Goal: Transaction & Acquisition: Subscribe to service/newsletter

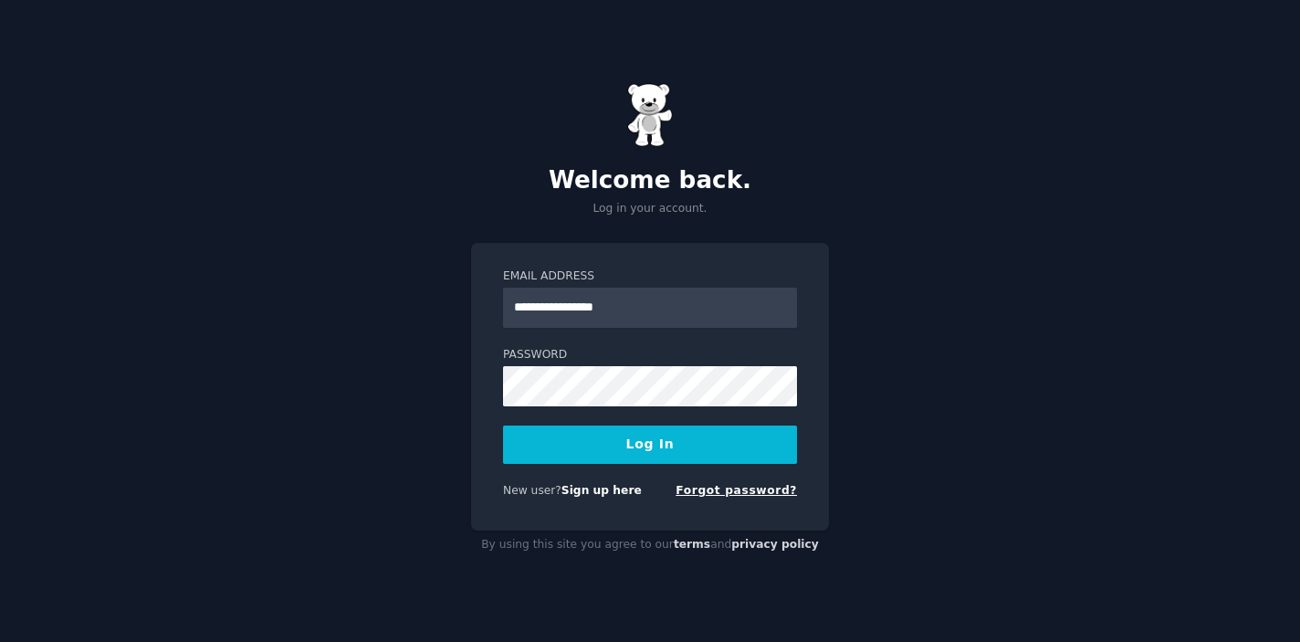
type input "**********"
click at [737, 494] on link "Forgot password?" at bounding box center [736, 490] width 121 height 13
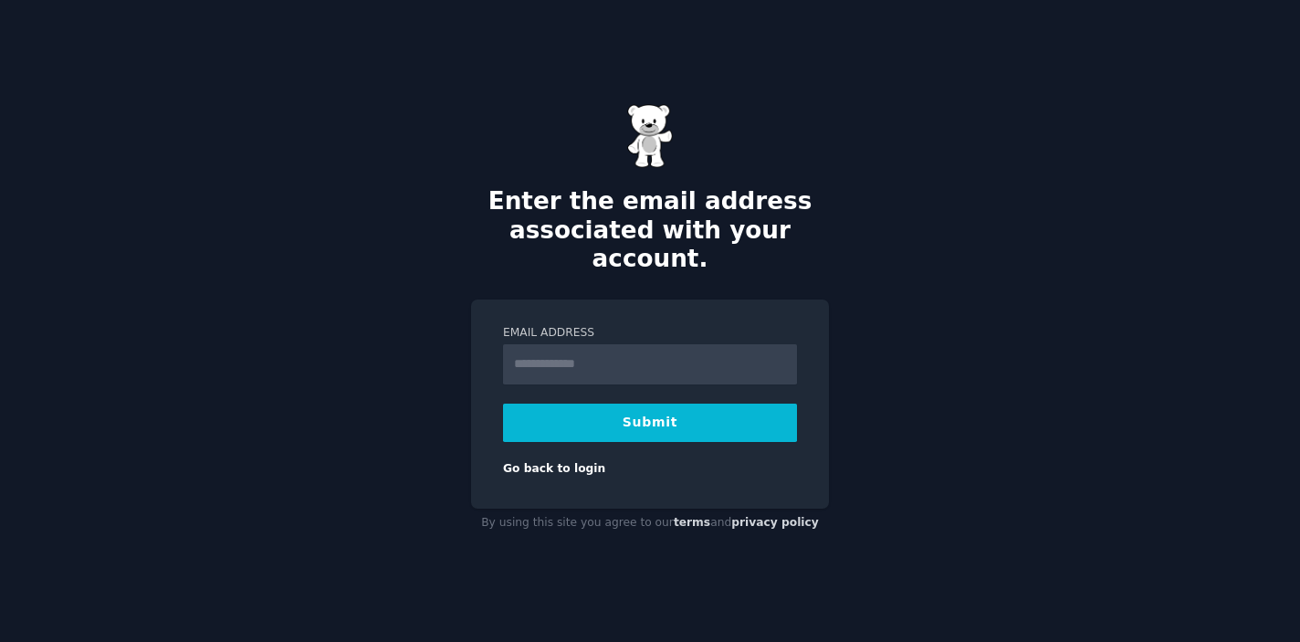
click at [612, 359] on input "Email Address" at bounding box center [650, 364] width 294 height 40
type input "**********"
click at [629, 407] on button "Submit" at bounding box center [650, 423] width 294 height 38
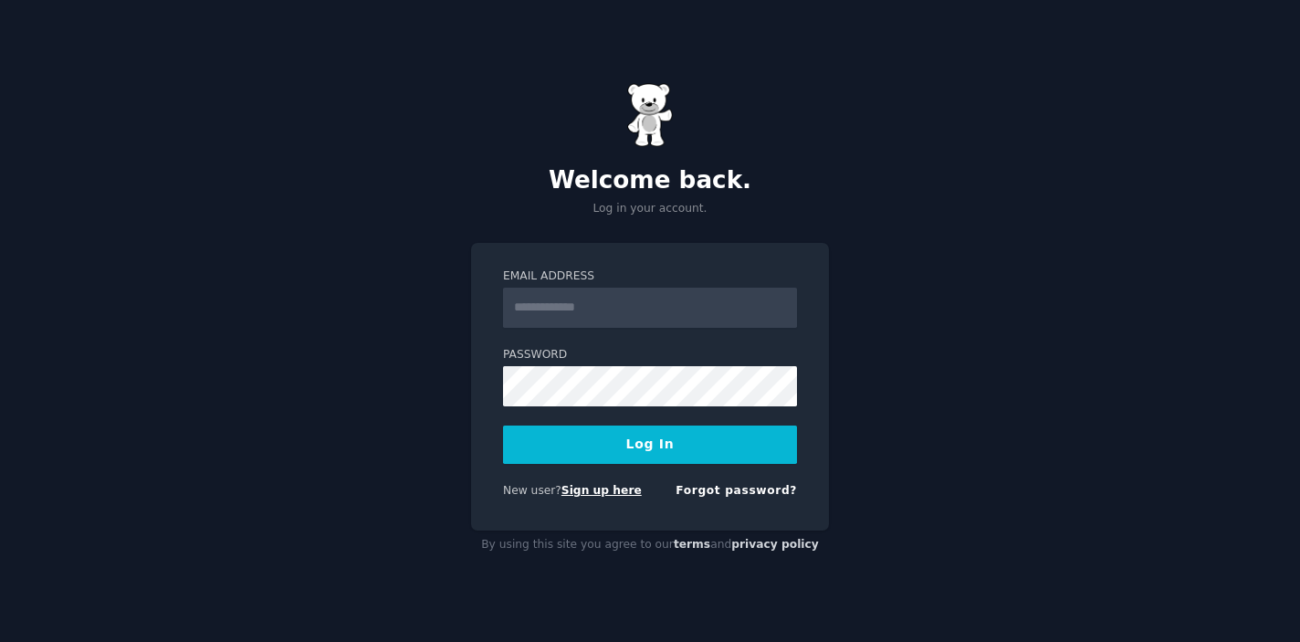
click at [589, 492] on link "Sign up here" at bounding box center [602, 490] width 80 height 13
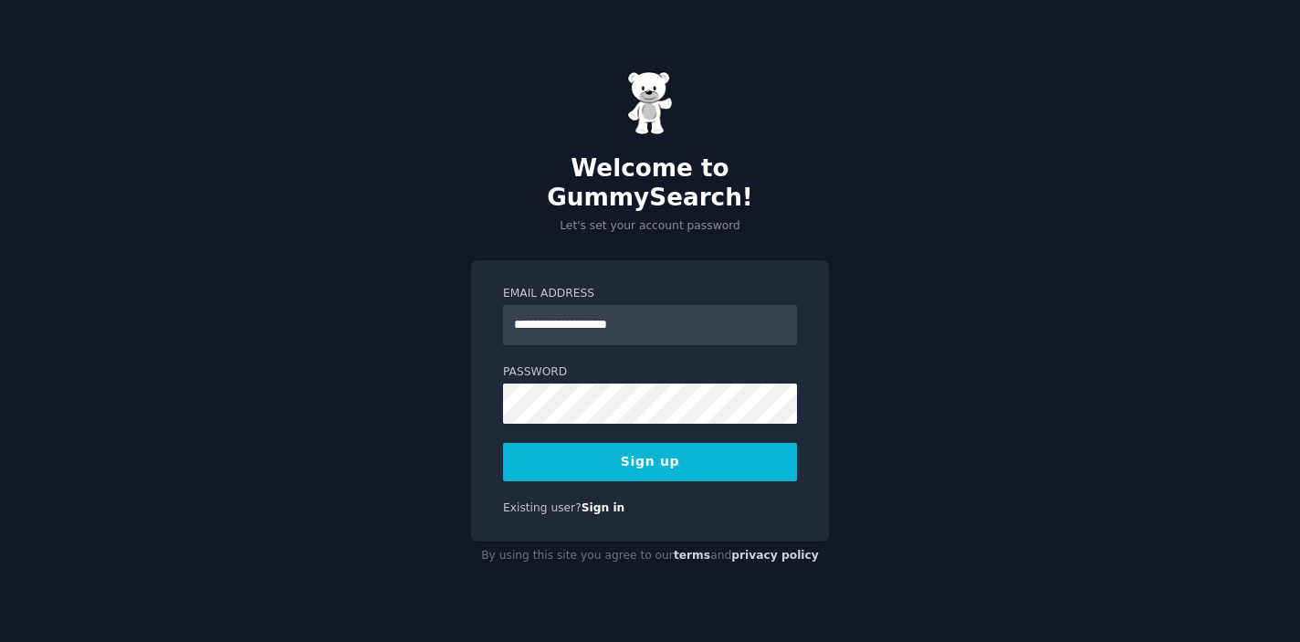
type input "**********"
click at [654, 443] on button "Sign up" at bounding box center [650, 462] width 294 height 38
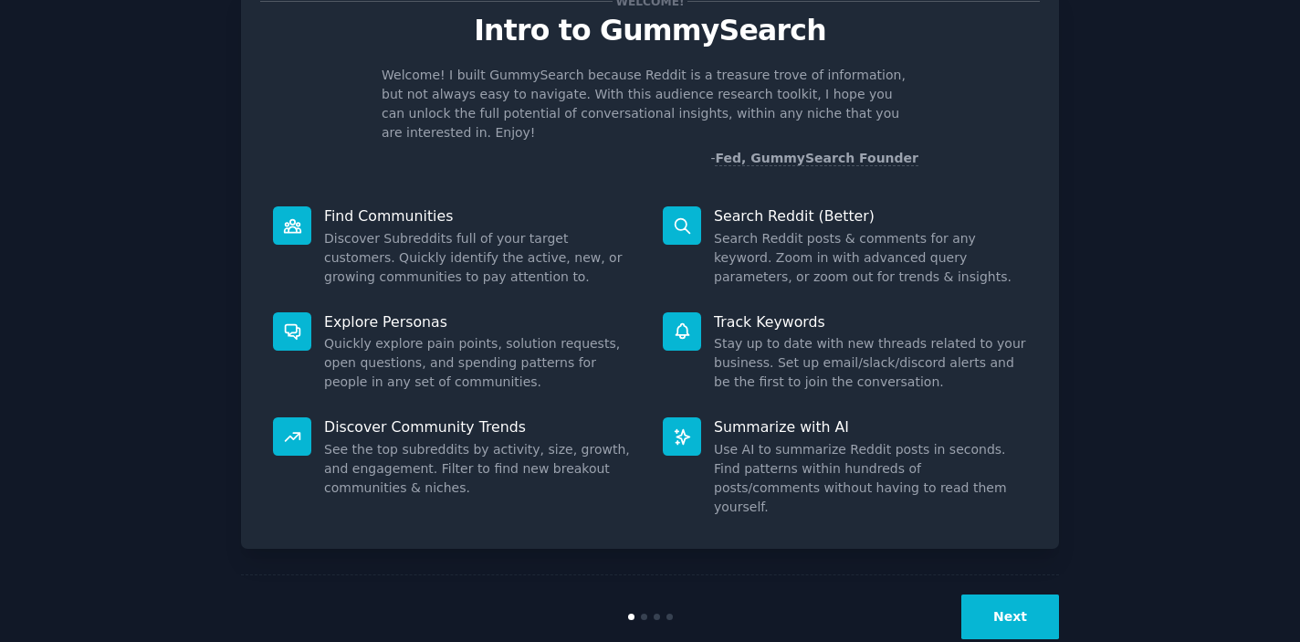
scroll to position [73, 0]
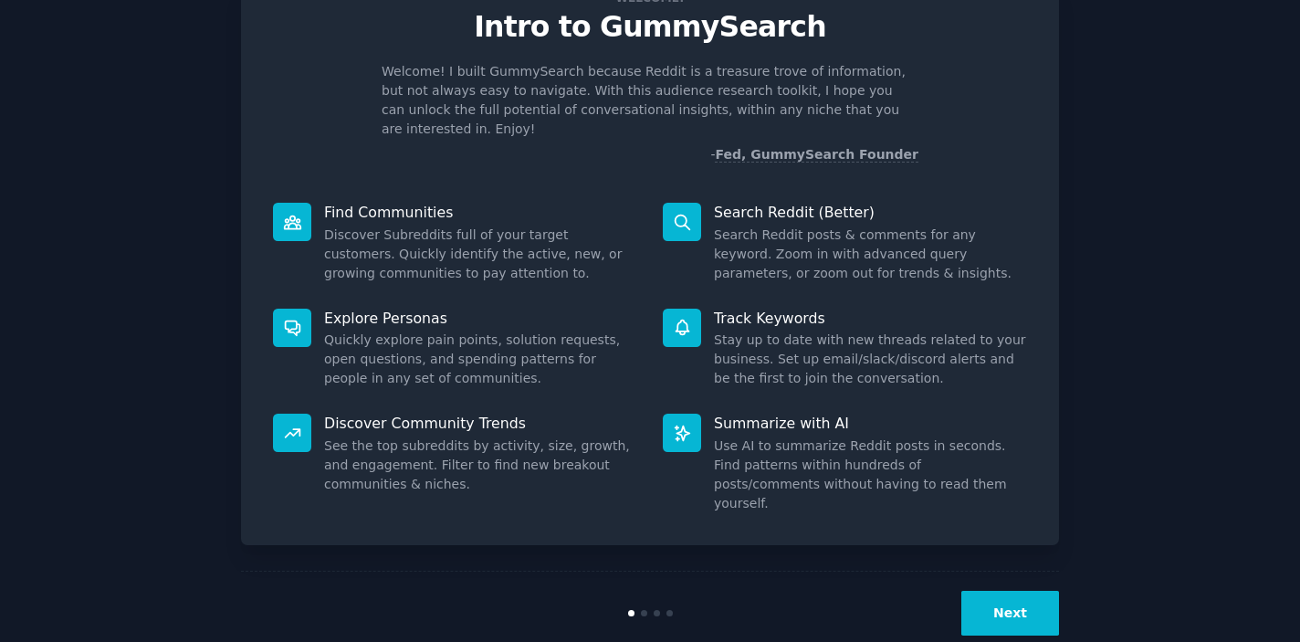
click at [1036, 591] on button "Next" at bounding box center [1011, 613] width 98 height 45
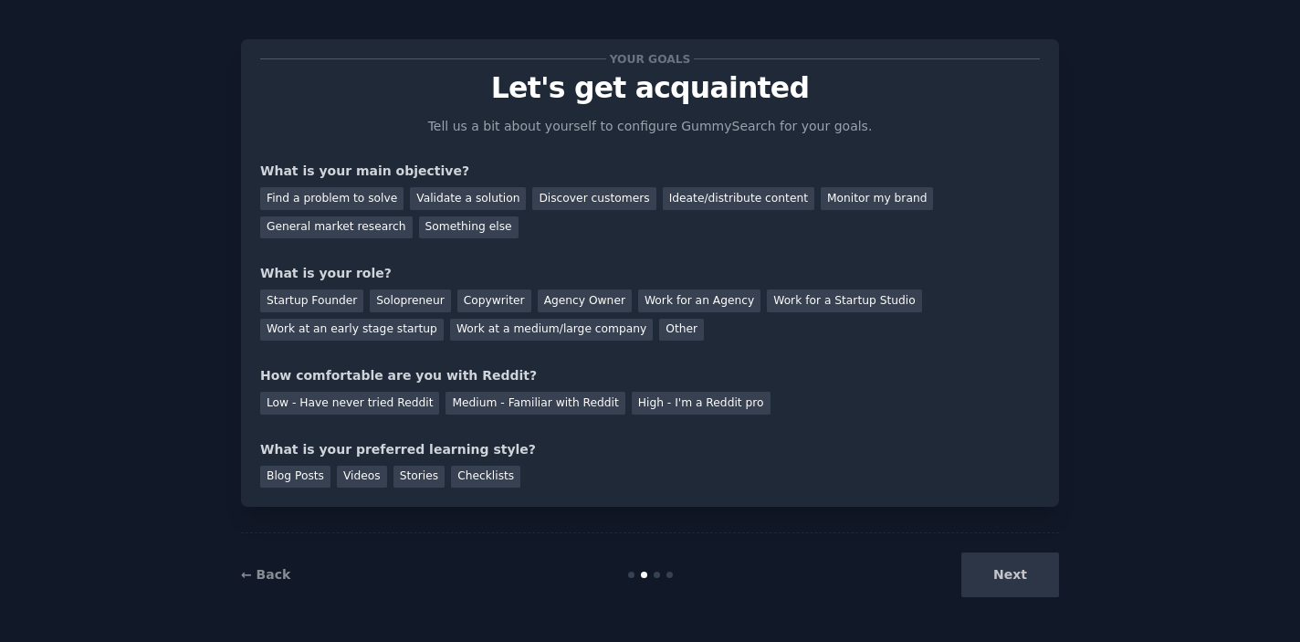
scroll to position [12, 0]
click at [377, 195] on div "Find a problem to solve" at bounding box center [331, 198] width 143 height 23
click at [428, 196] on div "Validate a solution" at bounding box center [468, 198] width 116 height 23
click at [371, 196] on div "Find a problem to solve" at bounding box center [331, 198] width 143 height 23
click at [401, 303] on div "Solopreneur" at bounding box center [410, 300] width 80 height 23
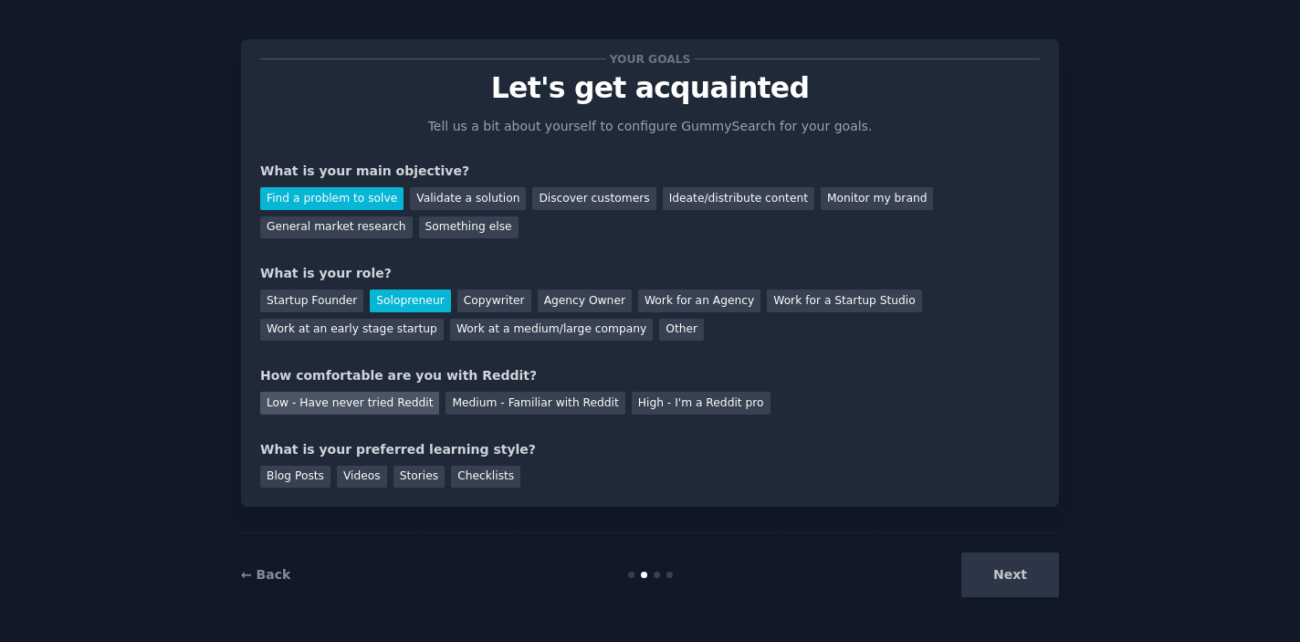
click at [405, 402] on div "Low - Have never tried Reddit" at bounding box center [349, 403] width 179 height 23
click at [373, 482] on div "Videos" at bounding box center [362, 477] width 50 height 23
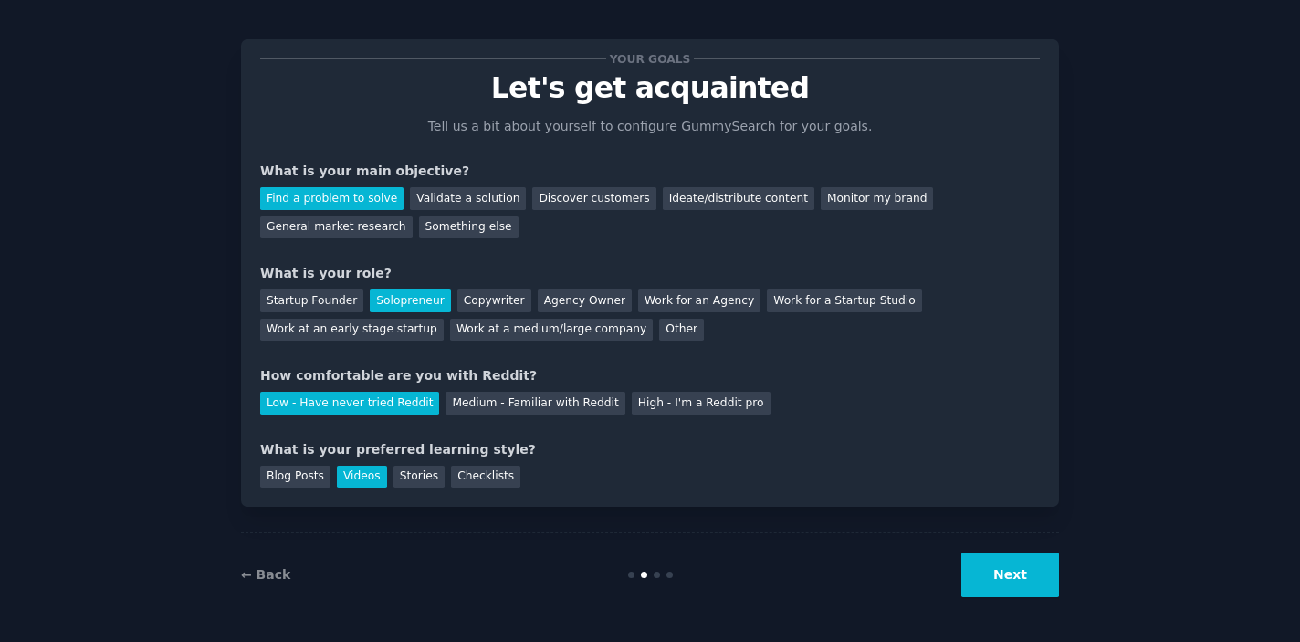
click at [1034, 570] on button "Next" at bounding box center [1011, 574] width 98 height 45
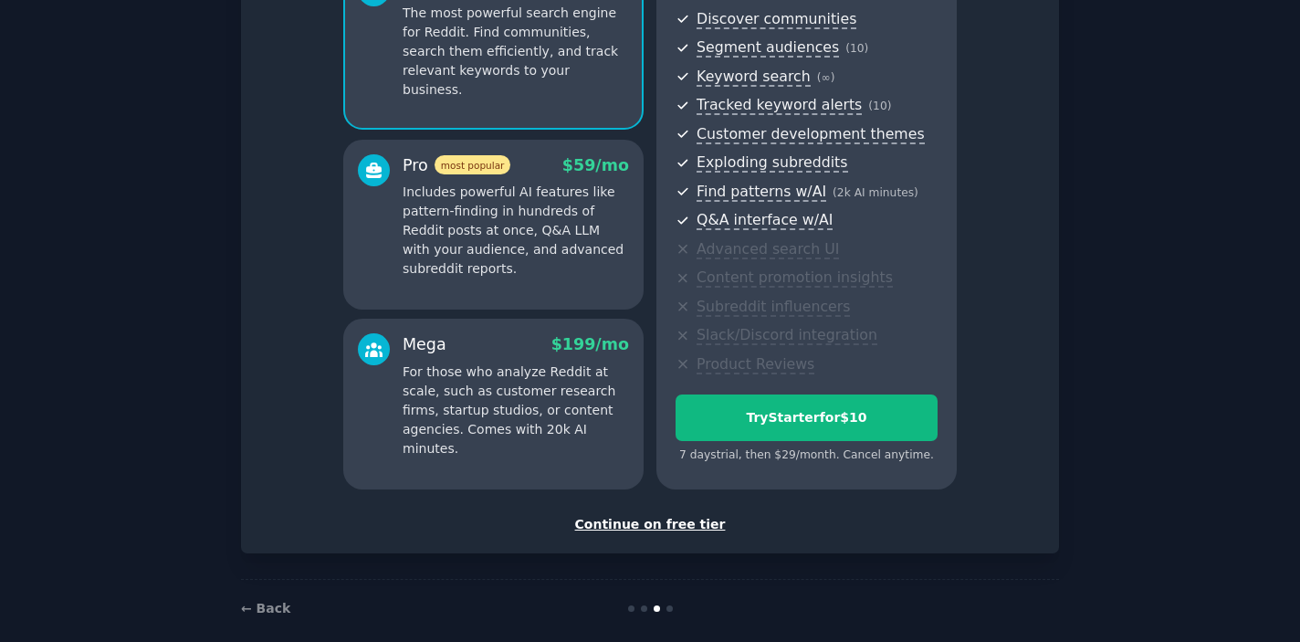
scroll to position [225, 0]
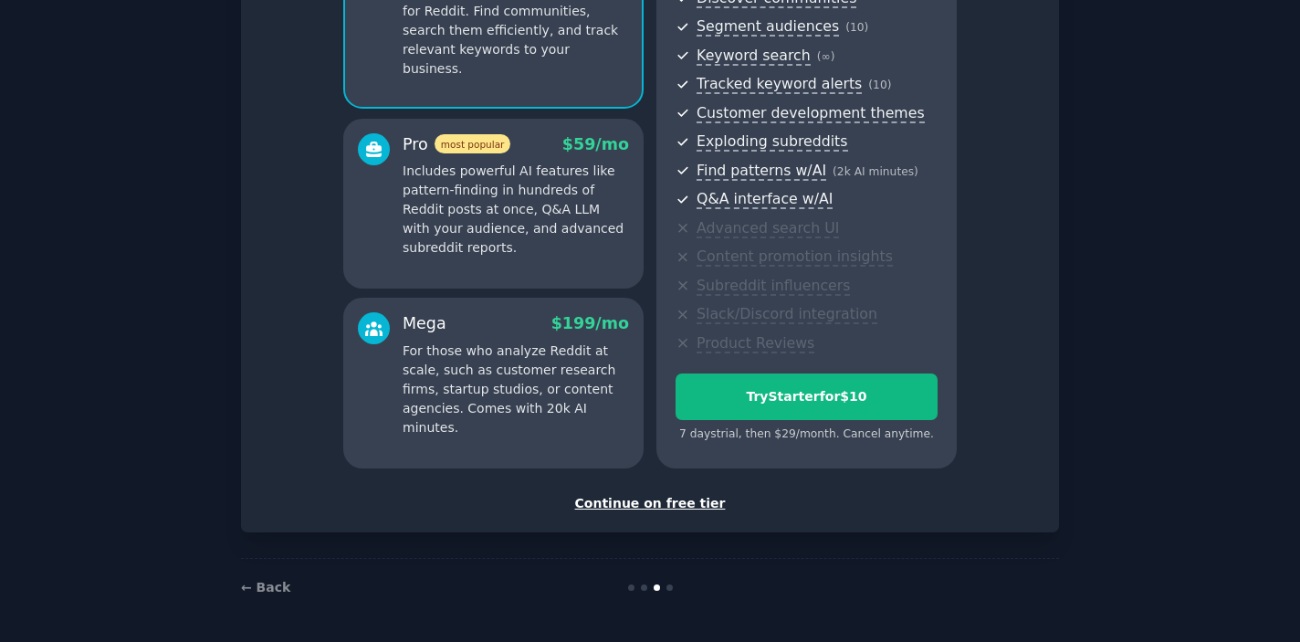
click at [662, 502] on div "Continue on free tier" at bounding box center [650, 503] width 780 height 19
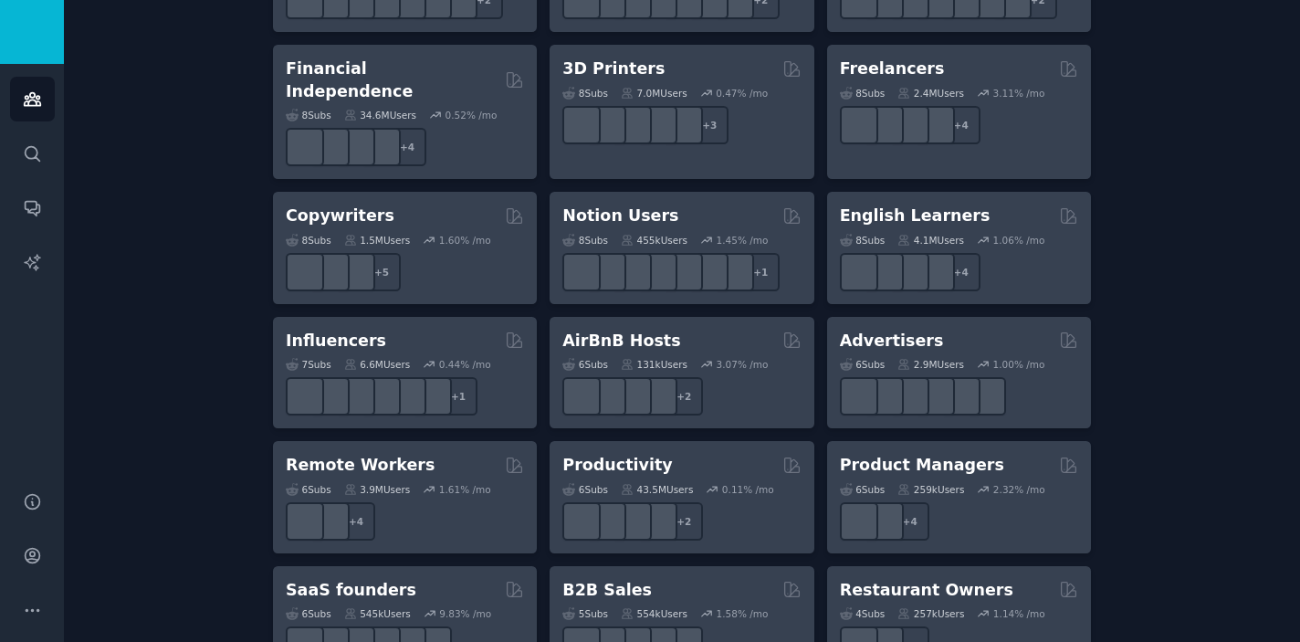
scroll to position [1303, 0]
